Goal: Task Accomplishment & Management: Use online tool/utility

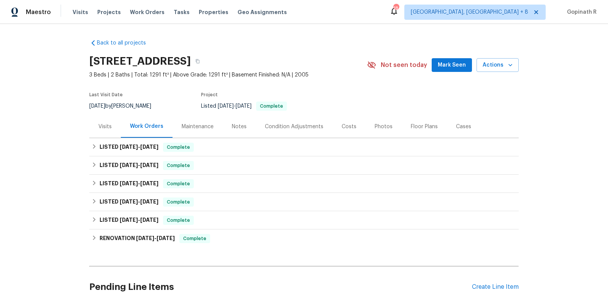
click at [99, 132] on div "Visits" at bounding box center [105, 126] width 32 height 22
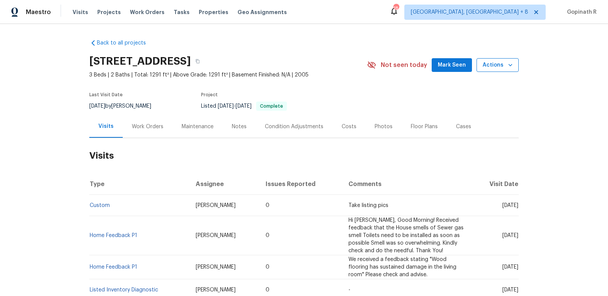
click at [493, 63] on span "Actions" at bounding box center [498, 65] width 30 height 10
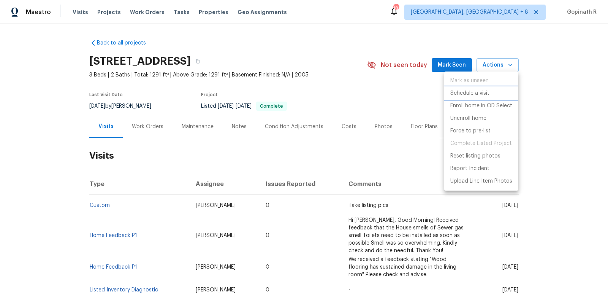
click at [468, 94] on p "Schedule a visit" at bounding box center [469, 93] width 39 height 8
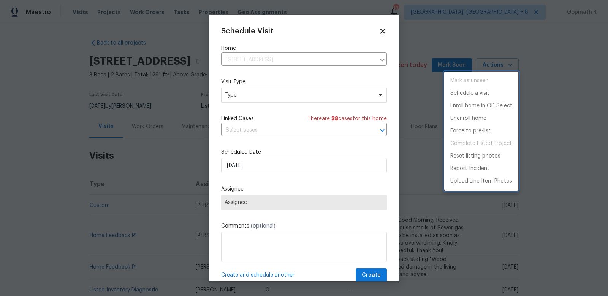
click at [260, 98] on div at bounding box center [304, 148] width 608 height 296
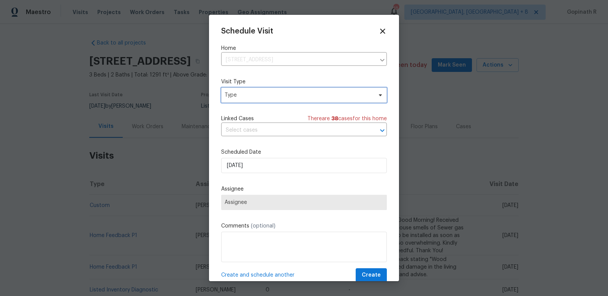
click at [260, 98] on span "Type" at bounding box center [299, 95] width 148 height 8
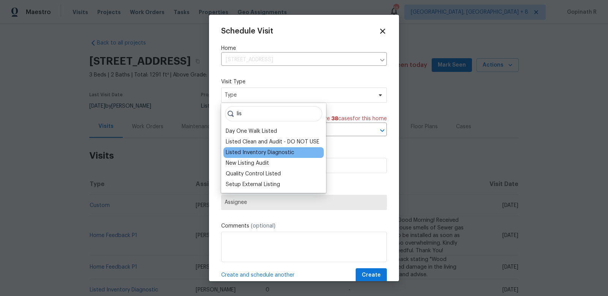
type input "lis"
click at [276, 153] on div "Listed Inventory Diagnostic" at bounding box center [260, 153] width 68 height 8
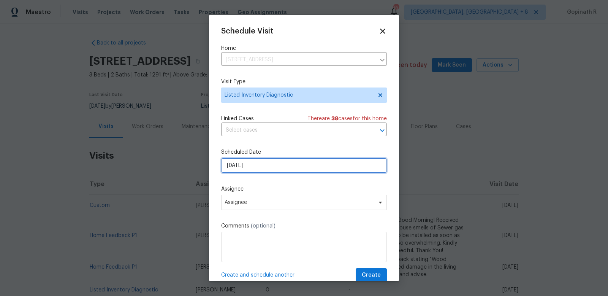
click at [239, 168] on input "[DATE]" at bounding box center [304, 165] width 166 height 15
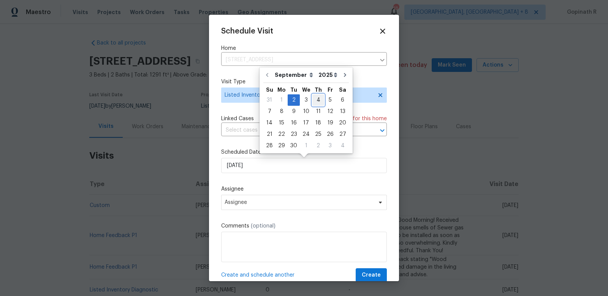
click at [314, 97] on div "4" at bounding box center [318, 100] width 12 height 11
type input "[DATE]"
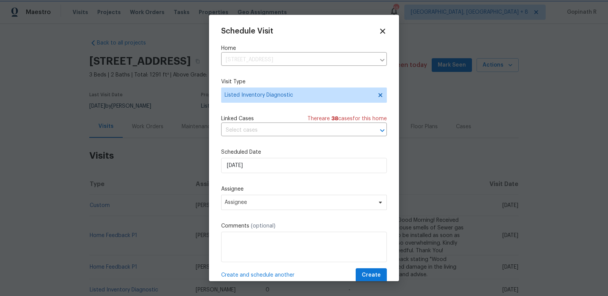
scroll to position [14, 0]
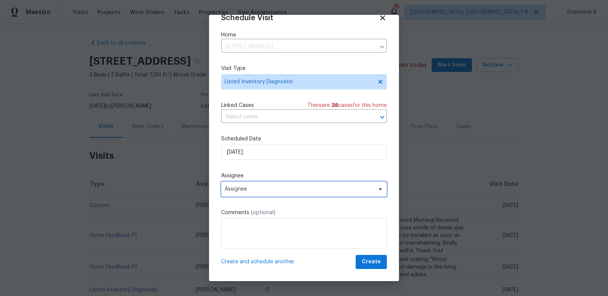
click at [279, 191] on span "Assignee" at bounding box center [299, 189] width 149 height 6
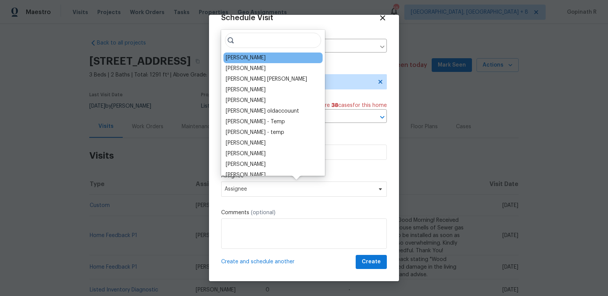
click at [262, 56] on div "Naomi Ferreira" at bounding box center [272, 57] width 99 height 11
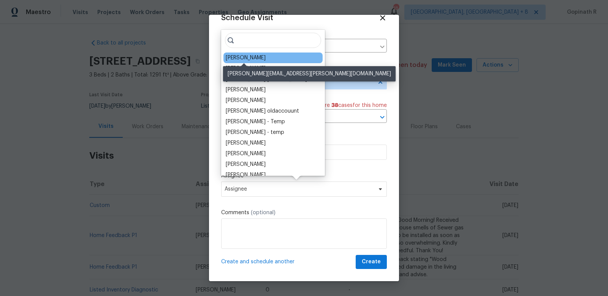
click at [247, 59] on div "Naomi Ferreira" at bounding box center [246, 58] width 40 height 8
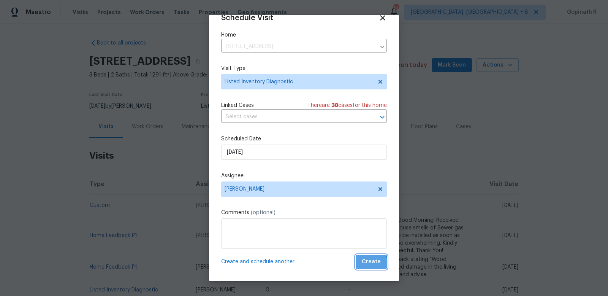
click at [370, 263] on span "Create" at bounding box center [371, 262] width 19 height 10
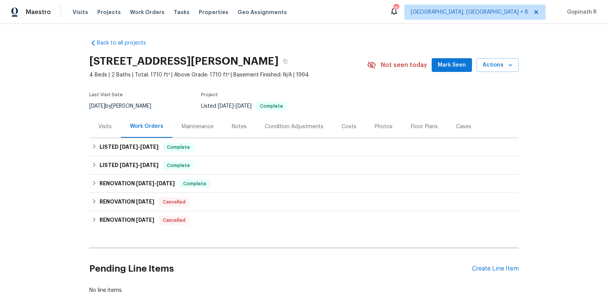
click at [107, 130] on div "Visits" at bounding box center [104, 127] width 13 height 8
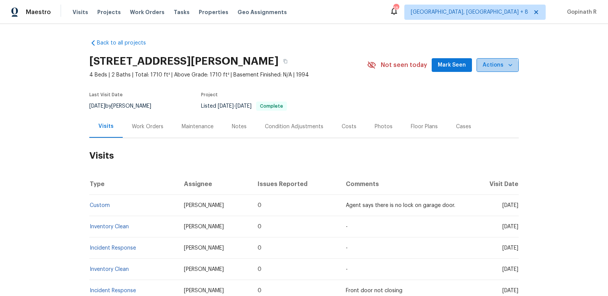
click at [497, 67] on span "Actions" at bounding box center [498, 65] width 30 height 10
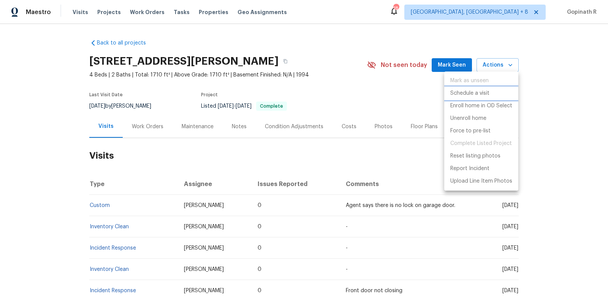
click at [474, 91] on p "Schedule a visit" at bounding box center [469, 93] width 39 height 8
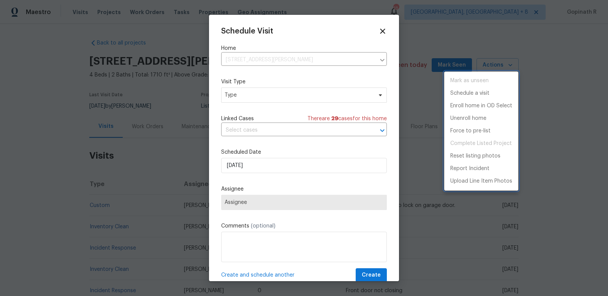
click at [258, 94] on div at bounding box center [304, 148] width 608 height 296
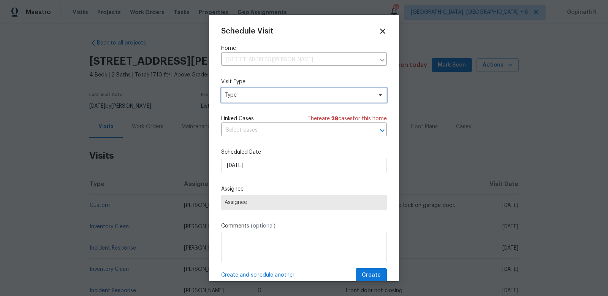
click at [290, 95] on span "Type" at bounding box center [299, 95] width 148 height 8
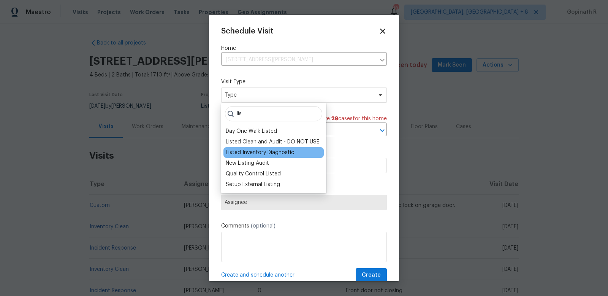
type input "lis"
click at [268, 152] on div "Listed Inventory Diagnostic" at bounding box center [260, 153] width 68 height 8
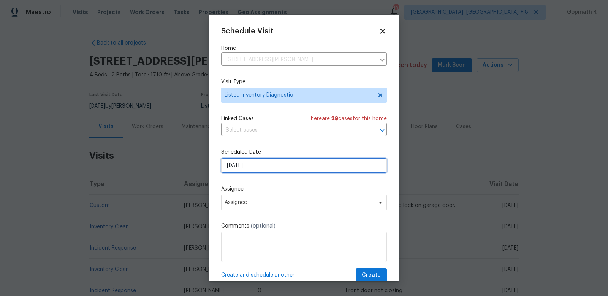
click at [241, 165] on input "[DATE]" at bounding box center [304, 165] width 166 height 15
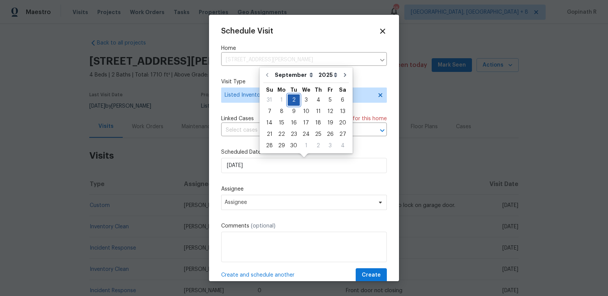
click at [294, 98] on div "2" at bounding box center [294, 100] width 12 height 11
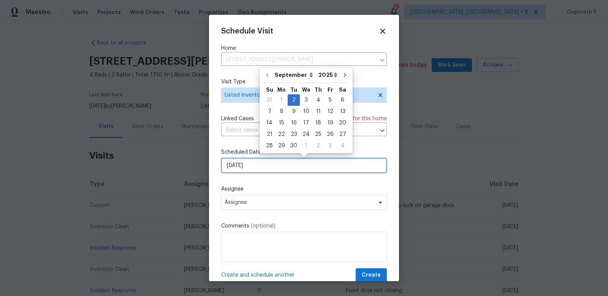
click at [247, 167] on input "[DATE]" at bounding box center [304, 165] width 166 height 15
click at [317, 98] on div "4" at bounding box center [318, 100] width 12 height 11
type input "[DATE]"
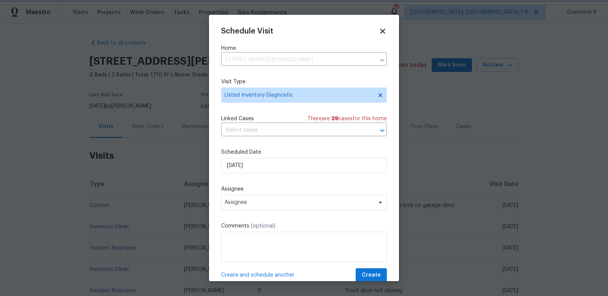
scroll to position [14, 0]
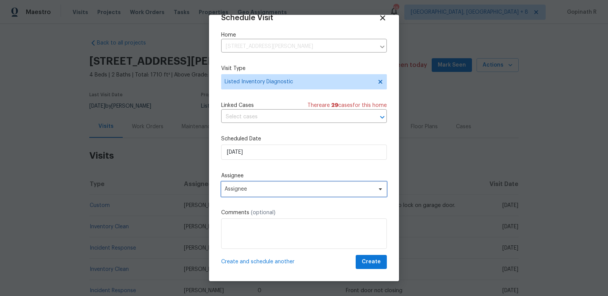
click at [277, 187] on span "Assignee" at bounding box center [299, 189] width 149 height 6
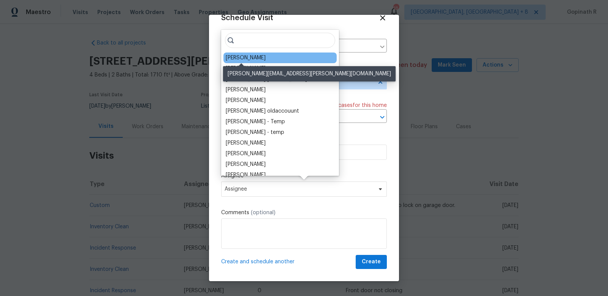
click at [244, 57] on div "John Perkins" at bounding box center [246, 58] width 40 height 8
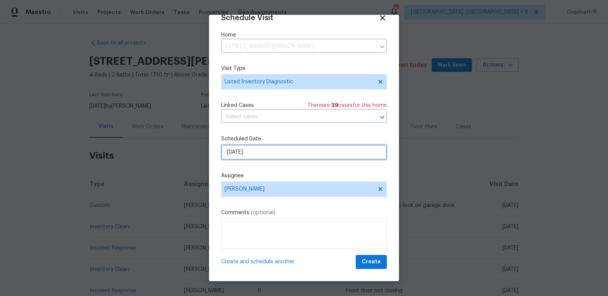
click at [238, 153] on input "[DATE]" at bounding box center [304, 151] width 166 height 15
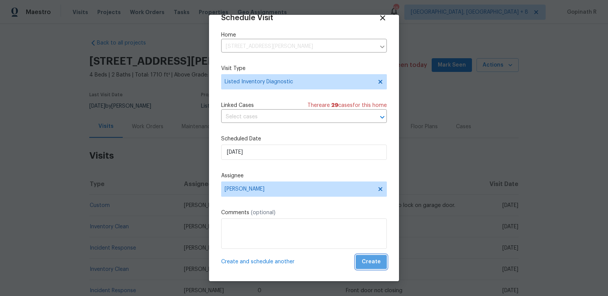
click at [376, 265] on span "Create" at bounding box center [371, 262] width 19 height 10
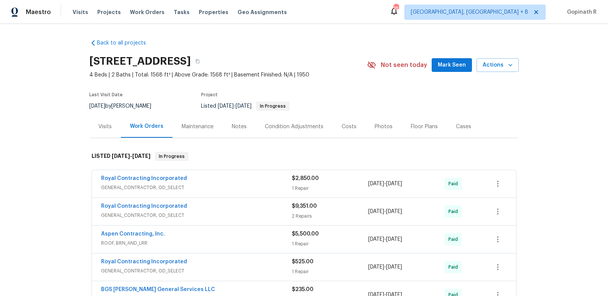
click at [111, 127] on div "Visits" at bounding box center [104, 127] width 13 height 8
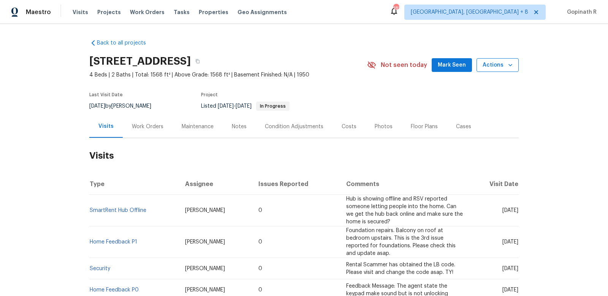
click at [499, 61] on span "Actions" at bounding box center [498, 65] width 30 height 10
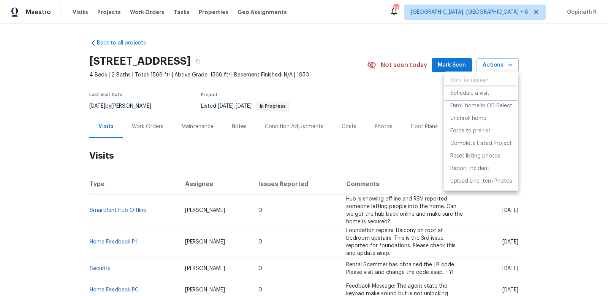
click at [480, 95] on p "Schedule a visit" at bounding box center [469, 93] width 39 height 8
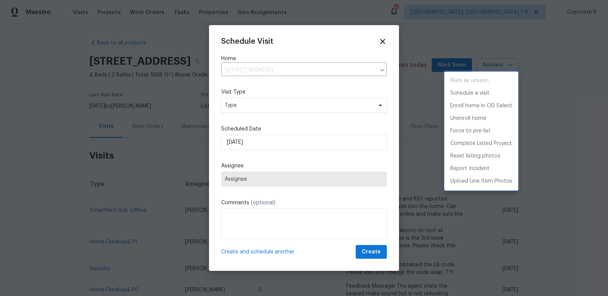
click at [247, 109] on div at bounding box center [304, 148] width 608 height 296
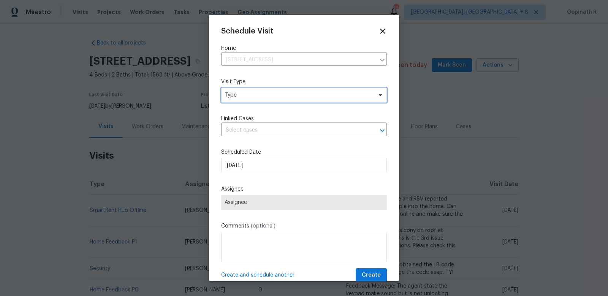
click at [251, 99] on span "Type" at bounding box center [299, 95] width 148 height 8
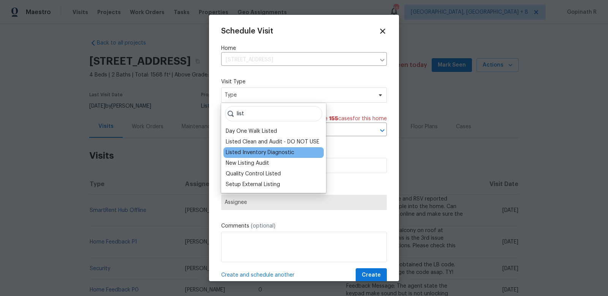
type input "list"
click at [268, 153] on div "Listed Inventory Diagnostic" at bounding box center [260, 153] width 68 height 8
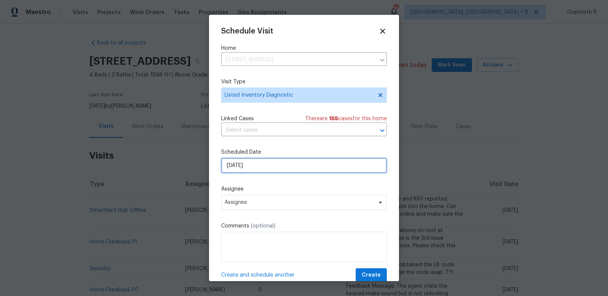
click at [239, 169] on input "[DATE]" at bounding box center [304, 165] width 166 height 15
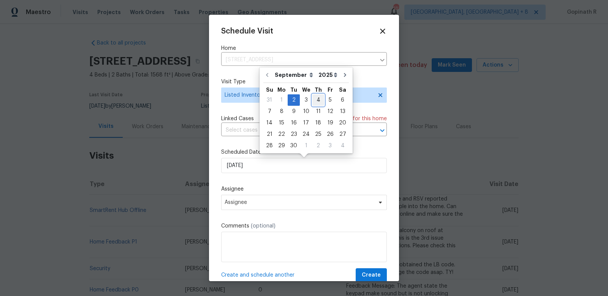
click at [312, 102] on div "4" at bounding box center [318, 100] width 12 height 11
type input "[DATE]"
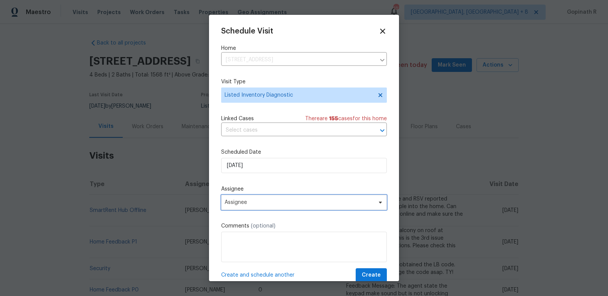
click at [241, 204] on span "Assignee" at bounding box center [299, 202] width 149 height 6
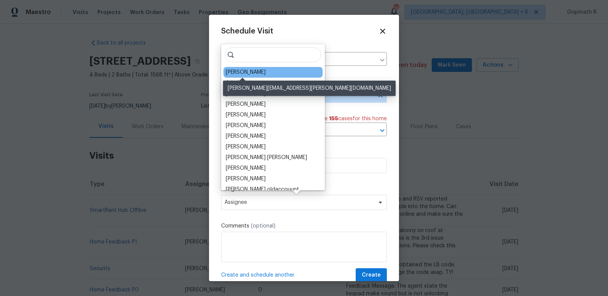
click at [253, 74] on div "[PERSON_NAME]" at bounding box center [246, 72] width 40 height 8
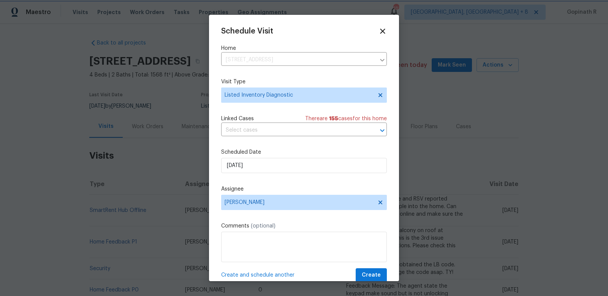
scroll to position [14, 0]
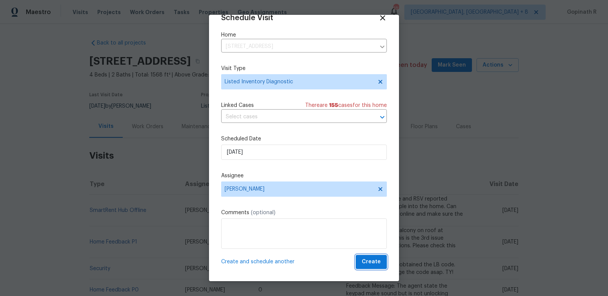
click at [368, 262] on span "Create" at bounding box center [371, 262] width 19 height 10
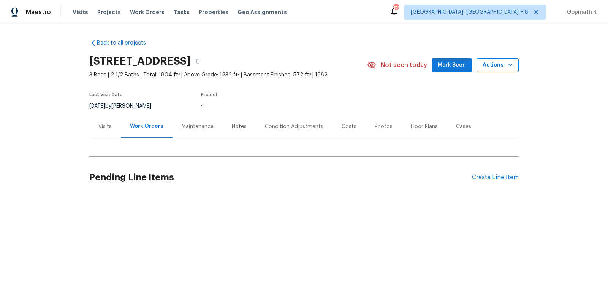
click at [511, 65] on icon "button" at bounding box center [511, 65] width 4 height 2
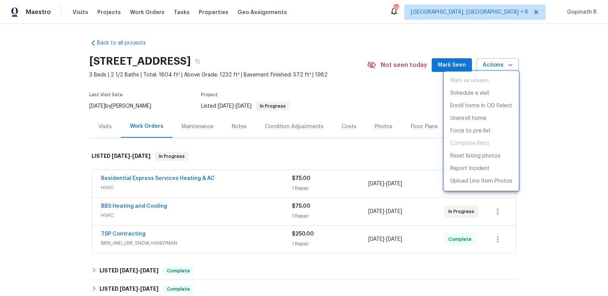
click at [107, 127] on div at bounding box center [304, 148] width 608 height 296
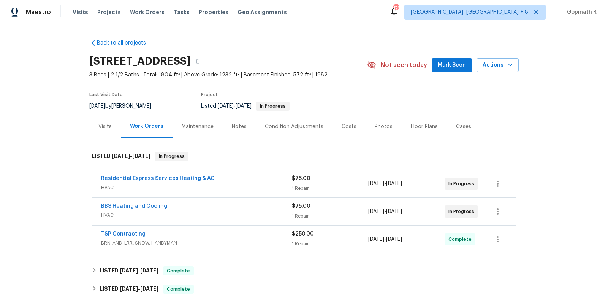
click at [107, 127] on div "Visits" at bounding box center [104, 127] width 13 height 8
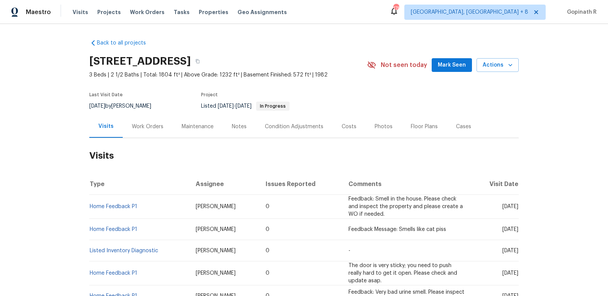
click at [502, 71] on div "Not seen [DATE] Mark Seen Actions" at bounding box center [443, 65] width 152 height 14
click at [513, 68] on icon "button" at bounding box center [511, 65] width 8 height 8
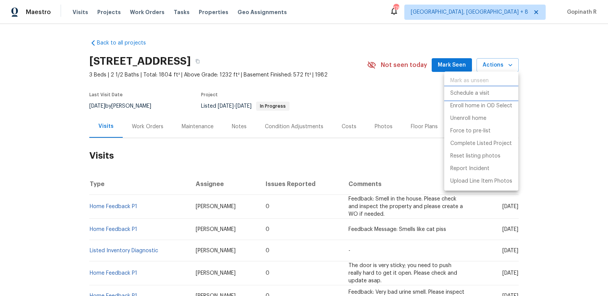
click at [475, 92] on p "Schedule a visit" at bounding box center [469, 93] width 39 height 8
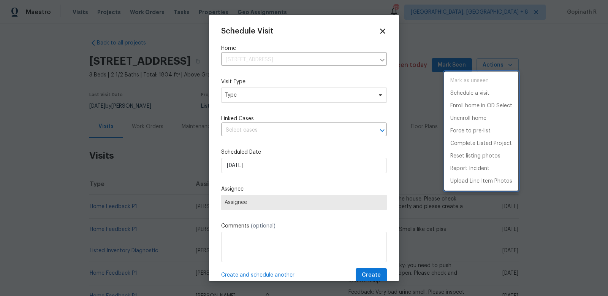
click at [269, 103] on div at bounding box center [304, 148] width 608 height 296
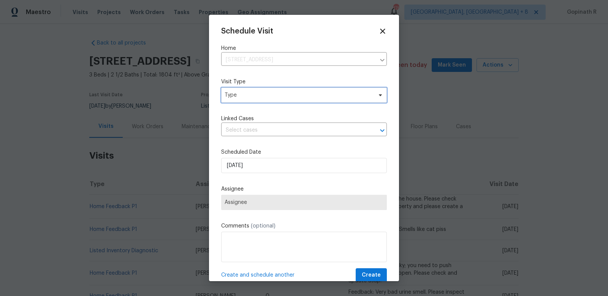
click at [257, 94] on span "Type" at bounding box center [299, 95] width 148 height 8
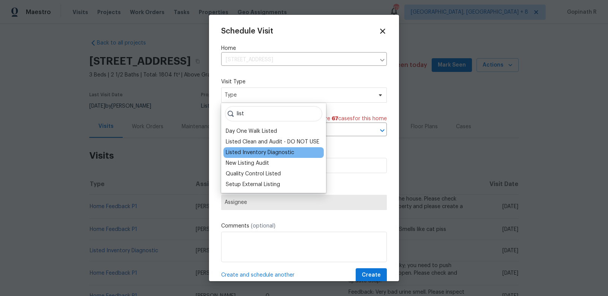
type input "list"
click at [279, 152] on div "Listed Inventory Diagnostic" at bounding box center [260, 153] width 68 height 8
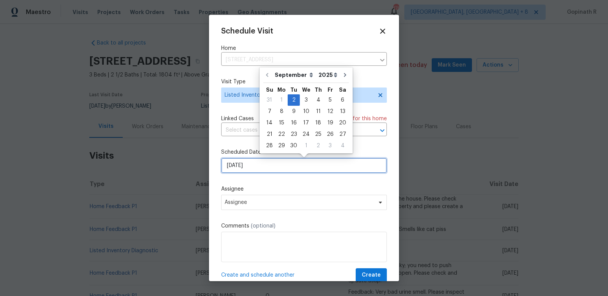
click at [237, 167] on input "02/09/2025" at bounding box center [304, 165] width 166 height 15
click at [315, 101] on div "4" at bounding box center [318, 100] width 12 height 11
type input "04/09/2025"
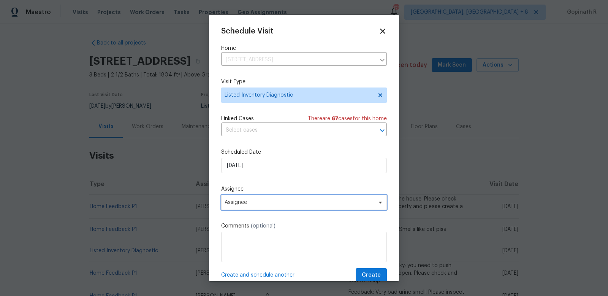
click at [264, 200] on span "Assignee" at bounding box center [304, 202] width 166 height 15
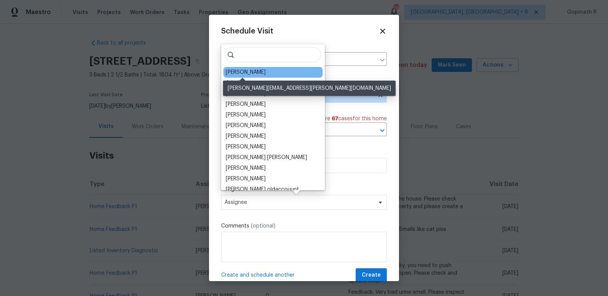
click at [239, 72] on div "Nelson Flores" at bounding box center [246, 72] width 40 height 8
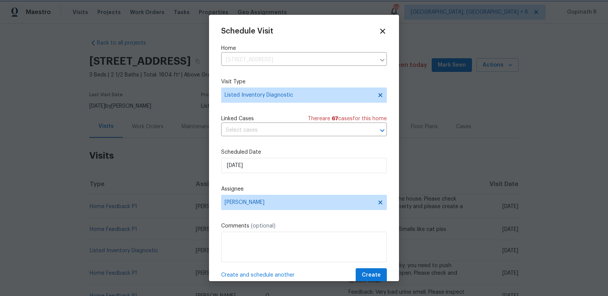
scroll to position [14, 0]
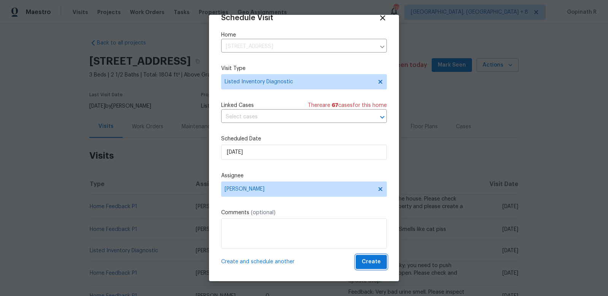
click at [370, 258] on span "Create" at bounding box center [371, 262] width 19 height 10
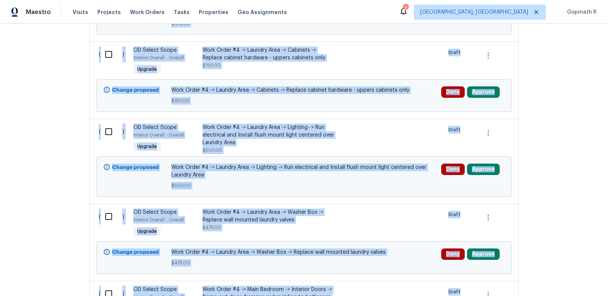
scroll to position [8634, 0]
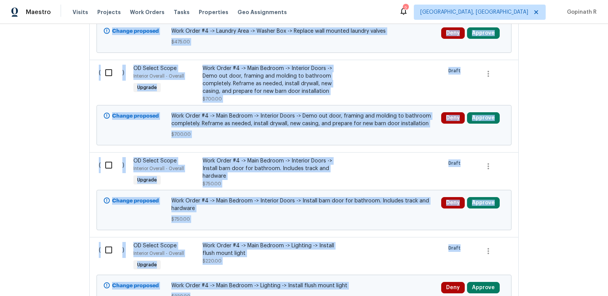
drag, startPoint x: 91, startPoint y: 116, endPoint x: 347, endPoint y: 233, distance: 281.0
copy section "( ) OD Select Scope Exterior Overall - Overall Upgrade Work Order # -> Exterior…"
